Goal: Find specific page/section: Find specific page/section

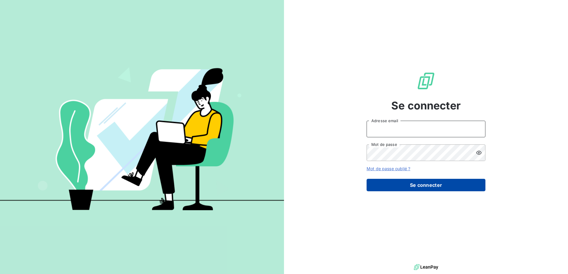
type input "[PERSON_NAME][EMAIL_ADDRESS][PERSON_NAME][DOMAIN_NAME]"
click at [417, 182] on button "Se connecter" at bounding box center [426, 185] width 119 height 12
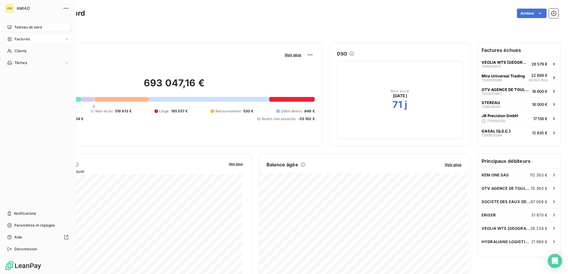
click at [11, 41] on icon at bounding box center [10, 39] width 4 height 4
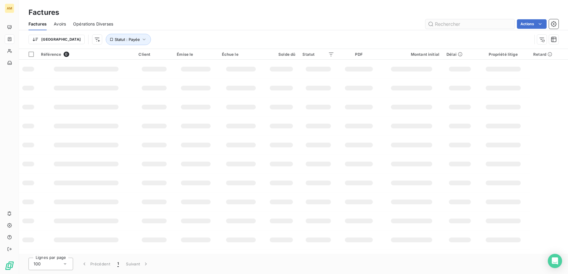
click at [466, 22] on input "text" at bounding box center [469, 24] width 89 height 10
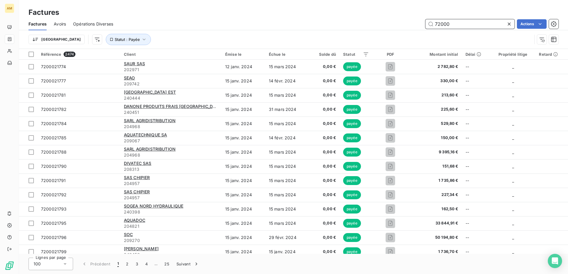
click at [457, 22] on input "72000" at bounding box center [469, 24] width 89 height 10
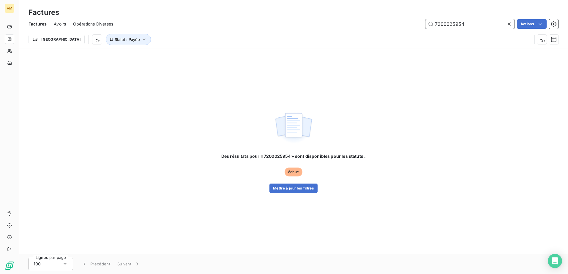
click at [475, 24] on input "7200025954" at bounding box center [469, 24] width 89 height 10
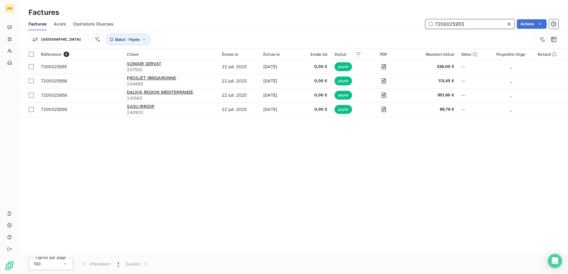
type input "7200025955"
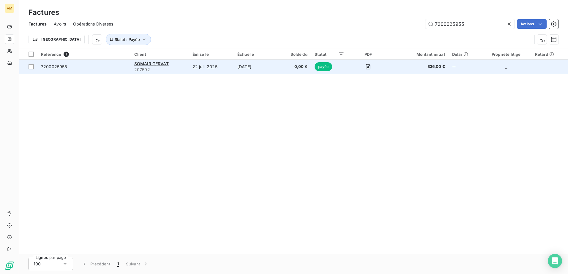
click at [56, 68] on span "7200025955" at bounding box center [54, 66] width 26 height 5
